Goal: Check status: Check status

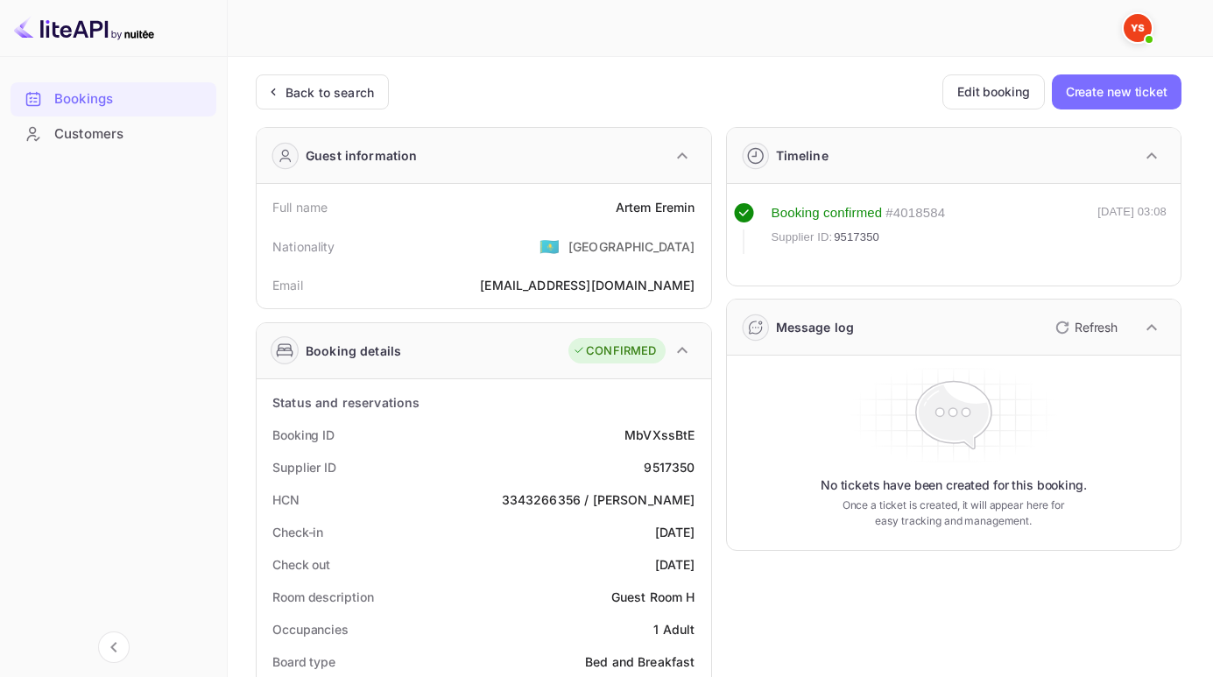
click at [329, 80] on div "Back to search" at bounding box center [322, 91] width 133 height 35
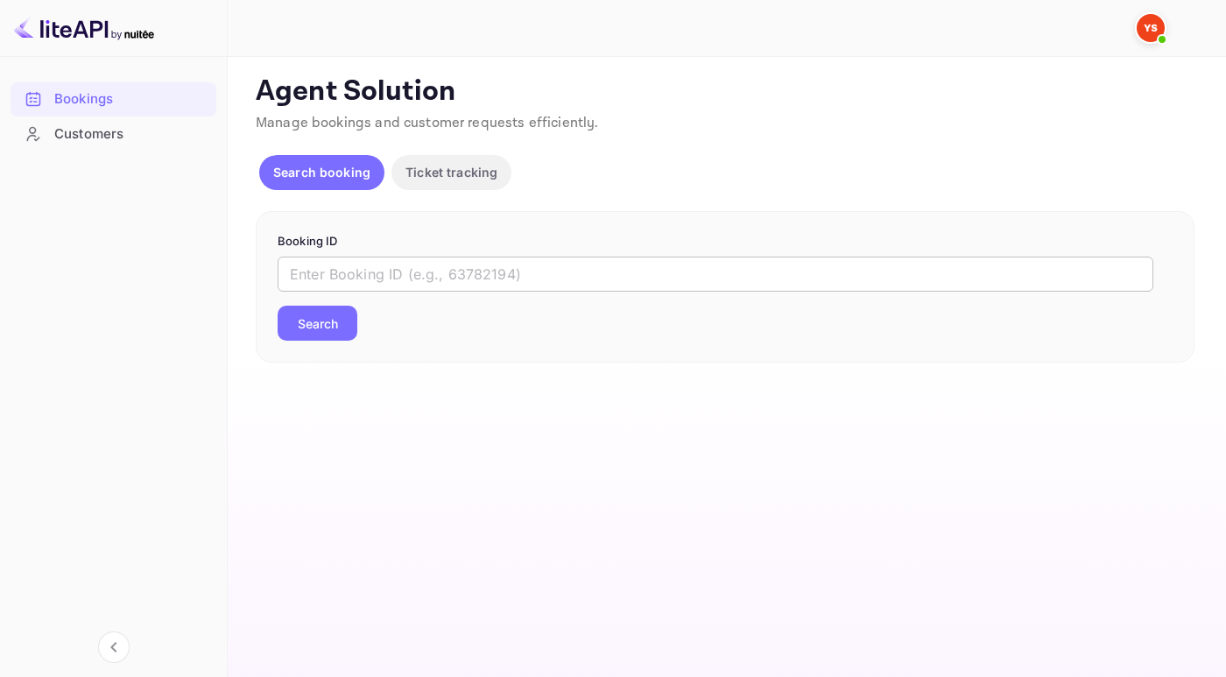
click at [334, 262] on input "text" at bounding box center [716, 274] width 876 height 35
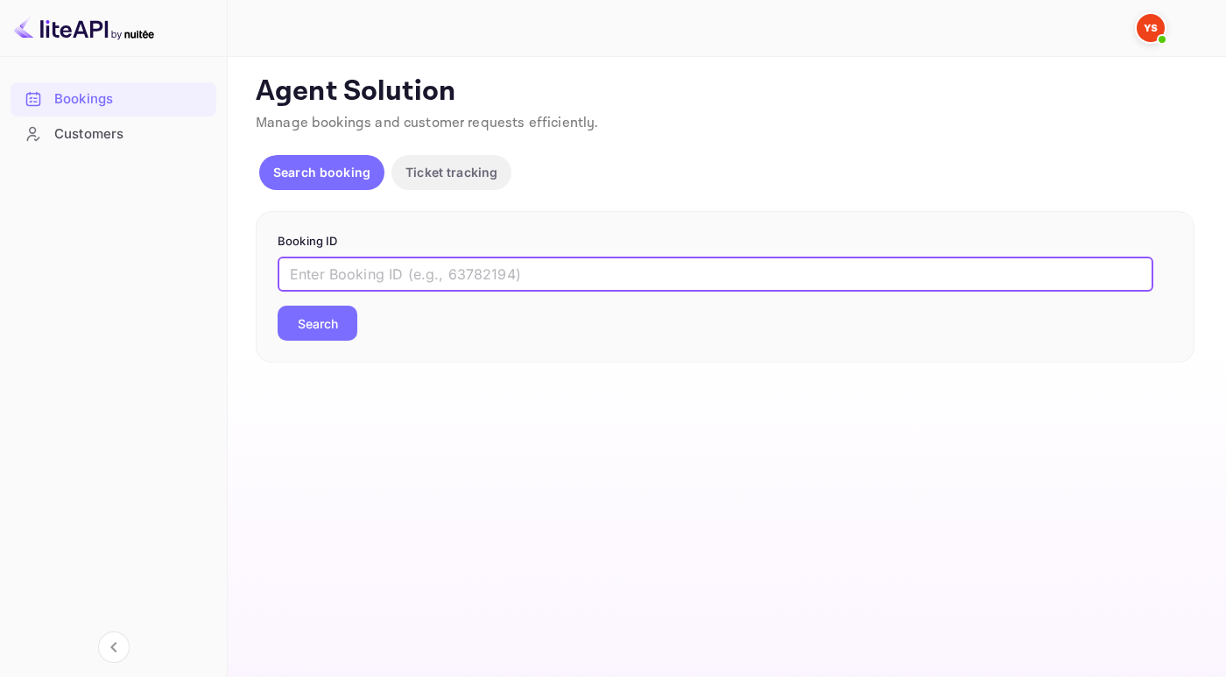
paste input "9527398"
type input "9527398"
click at [278, 306] on button "Search" at bounding box center [318, 323] width 80 height 35
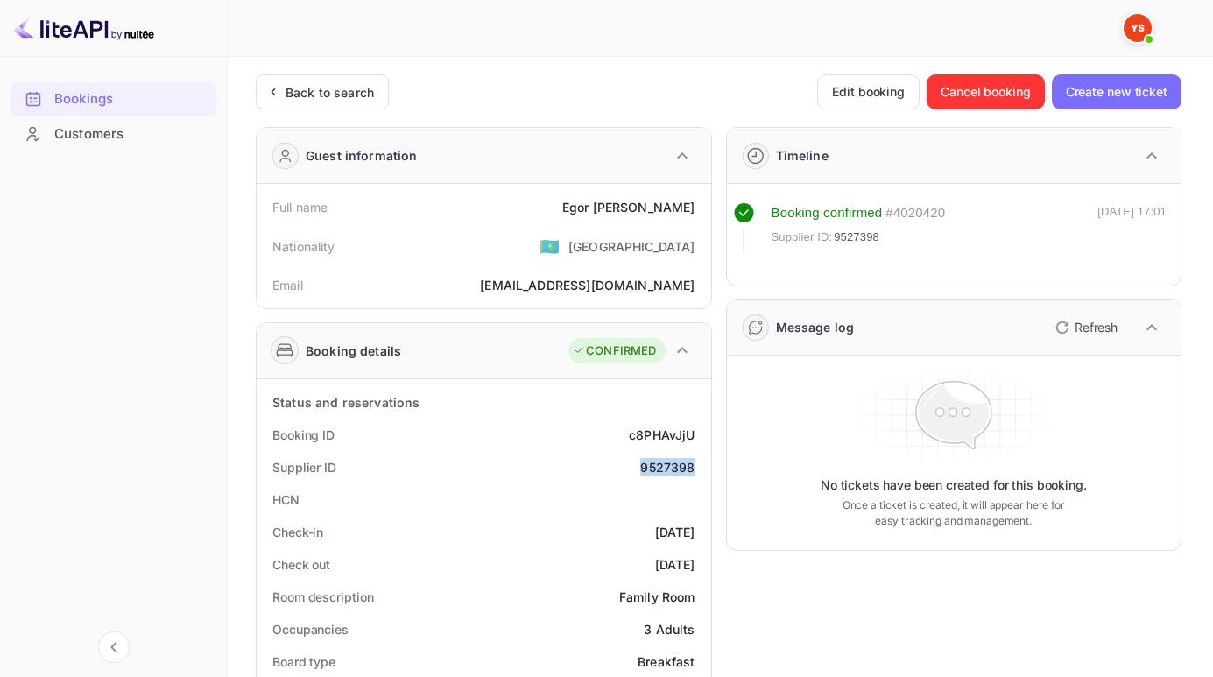
drag, startPoint x: 633, startPoint y: 461, endPoint x: 702, endPoint y: 468, distance: 69.5
click at [702, 468] on div "Supplier ID 9527398" at bounding box center [484, 467] width 440 height 32
copy div "9527398"
drag, startPoint x: 603, startPoint y: 202, endPoint x: 697, endPoint y: 205, distance: 93.7
click at [697, 205] on div "Full name [PERSON_NAME]" at bounding box center [484, 207] width 440 height 32
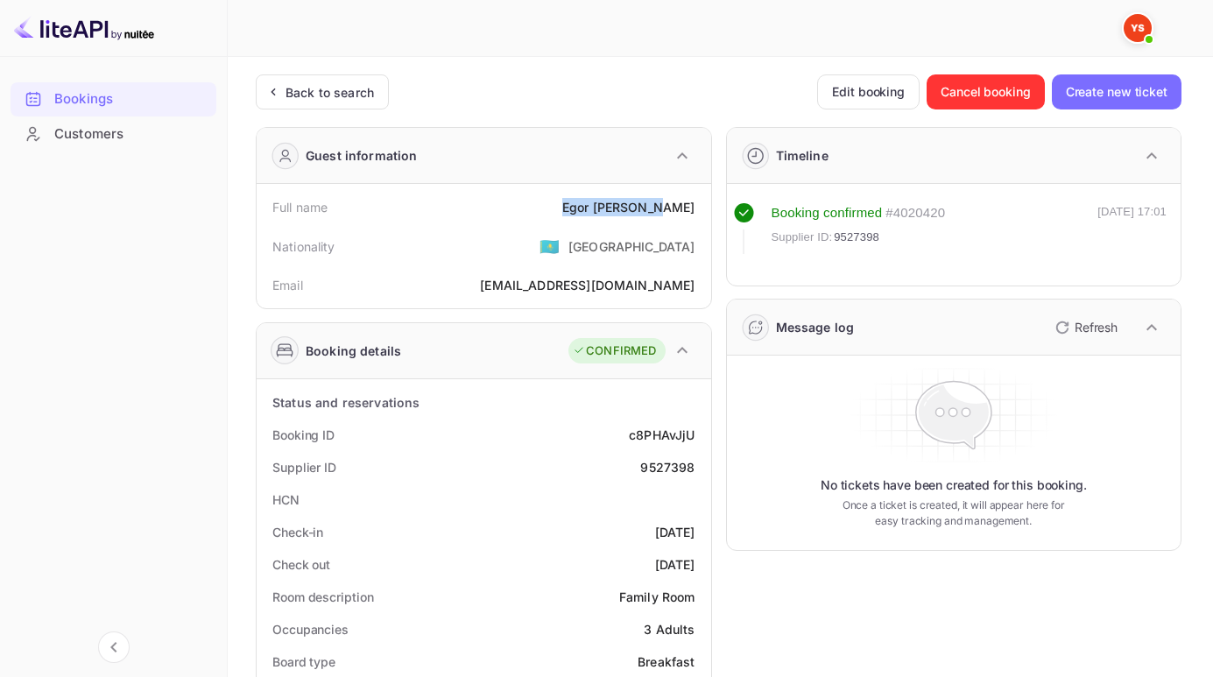
copy div "[PERSON_NAME]"
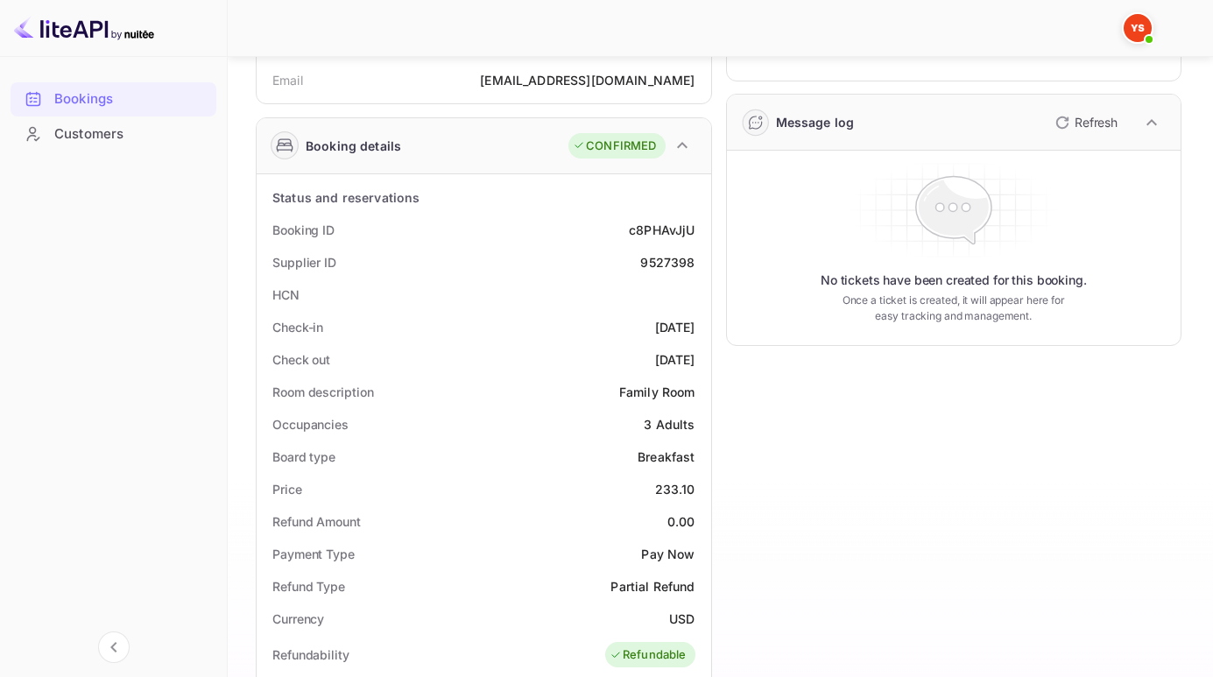
scroll to position [289, 0]
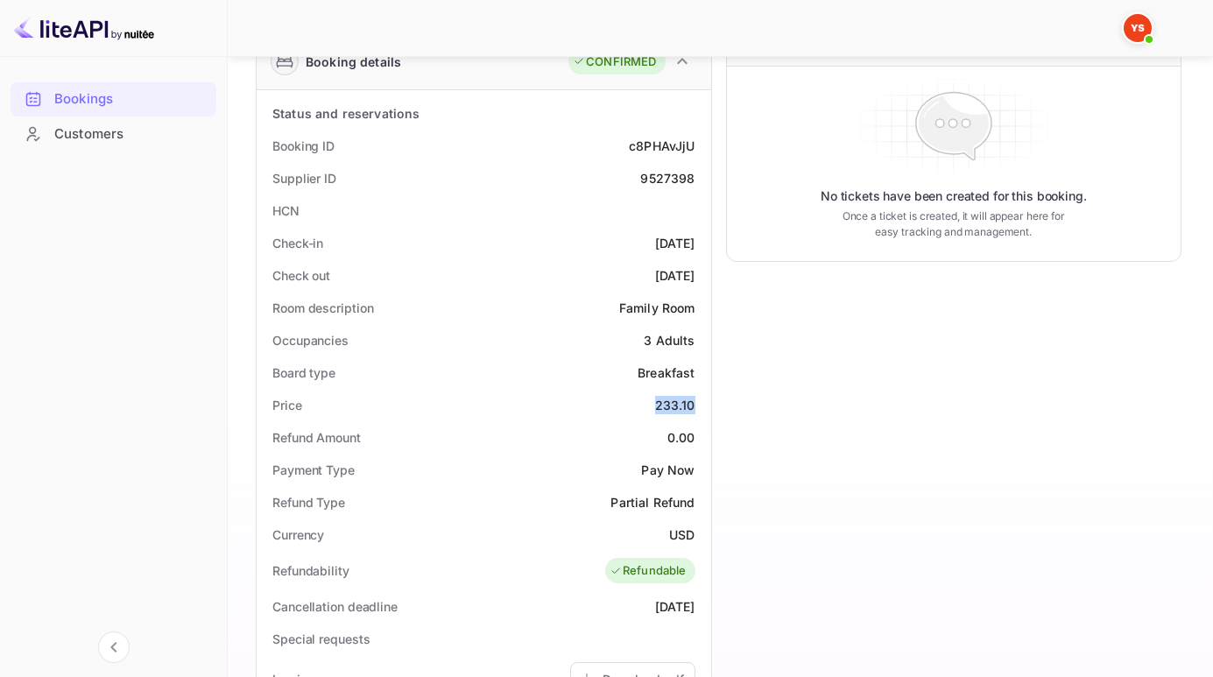
drag, startPoint x: 650, startPoint y: 406, endPoint x: 700, endPoint y: 401, distance: 50.2
click at [700, 401] on div "Price 233.10" at bounding box center [484, 405] width 440 height 32
copy div "233.10"
